Goal: Task Accomplishment & Management: Manage account settings

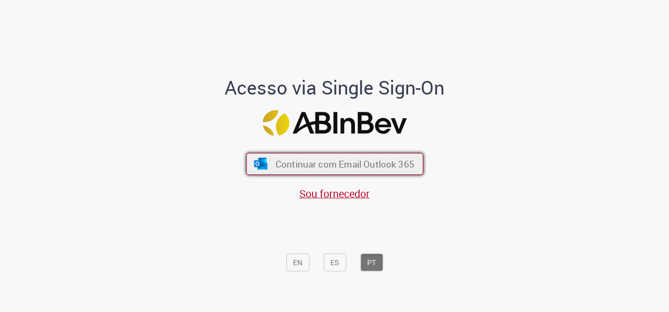
click at [337, 159] on span "Continuar com Email Outlook 365" at bounding box center [344, 164] width 139 height 12
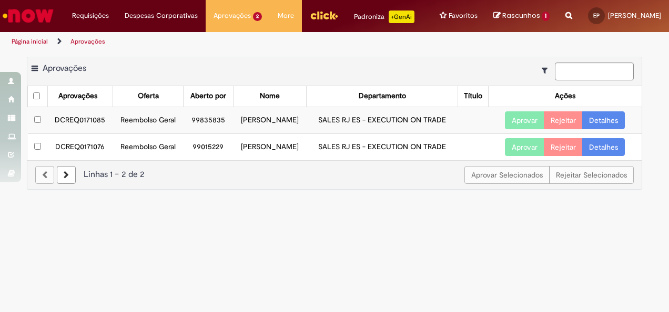
click at [91, 160] on td "DCREQ0171076" at bounding box center [79, 147] width 65 height 27
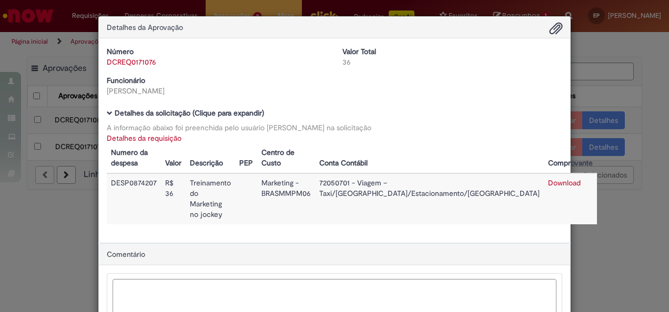
drag, startPoint x: 633, startPoint y: 115, endPoint x: 629, endPoint y: 129, distance: 14.2
click at [633, 115] on div "Detalhes da Aprovação Número DCREQ0171076 Valor Total 36 Funcionário Maria Cris…" at bounding box center [334, 156] width 669 height 312
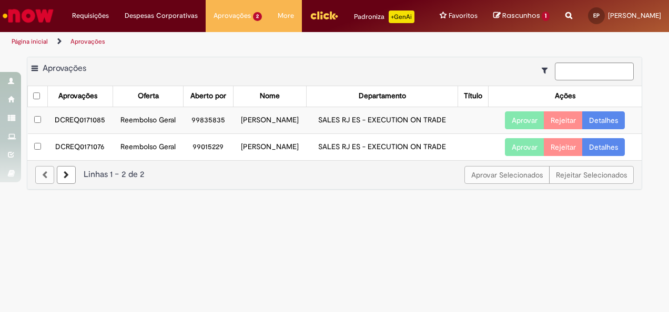
click at [529, 156] on button "Aprovar" at bounding box center [524, 147] width 39 height 18
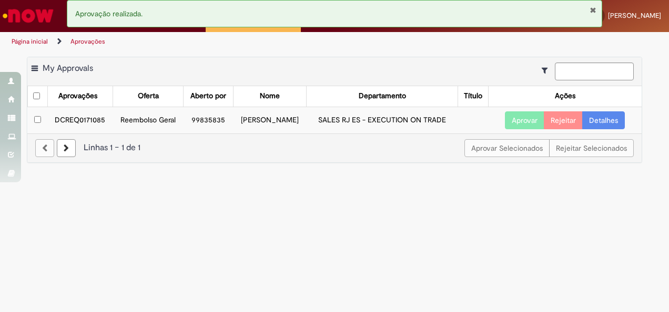
click at [96, 127] on td "DCREQ0171085" at bounding box center [79, 120] width 65 height 27
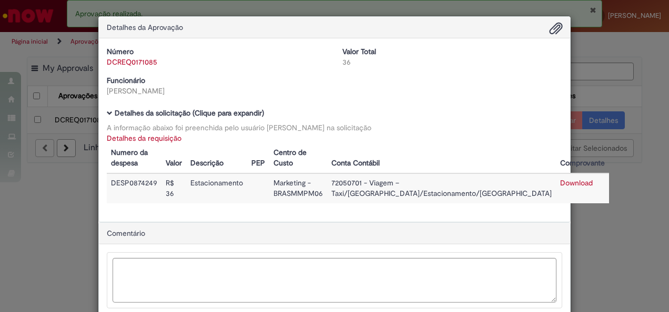
click at [595, 222] on div "Detalhes da Aprovação Número DCREQ0171085 Valor Total 36 Funcionário Hugo Alves…" at bounding box center [334, 156] width 669 height 312
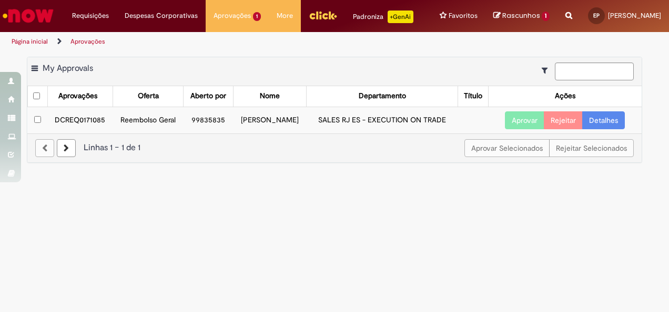
click at [529, 129] on button "Aprovar" at bounding box center [524, 120] width 39 height 18
